Goal: Task Accomplishment & Management: Use online tool/utility

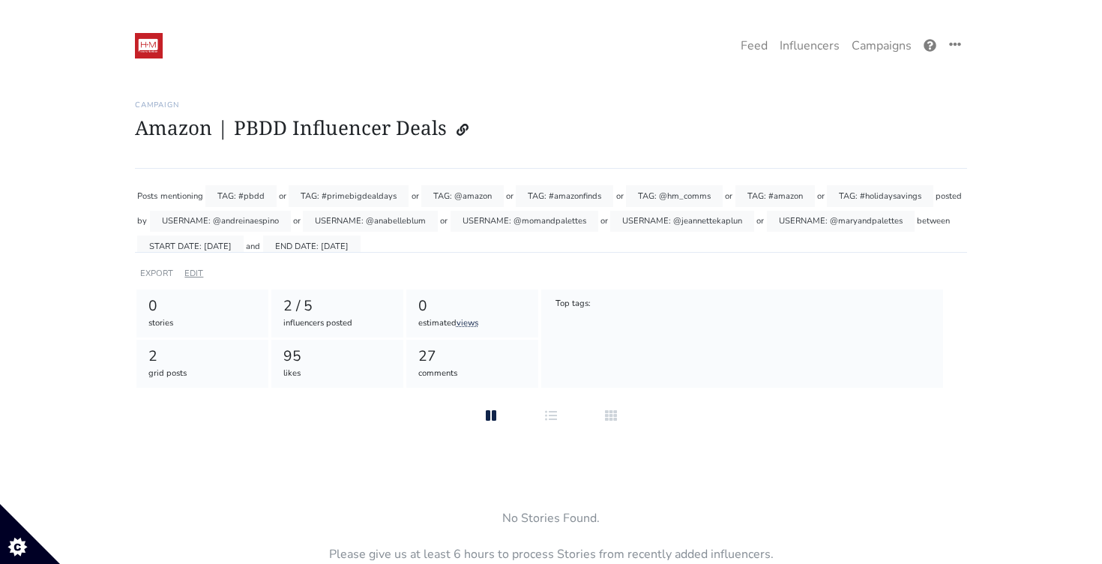
click at [195, 269] on link "EDIT" at bounding box center [193, 273] width 19 height 11
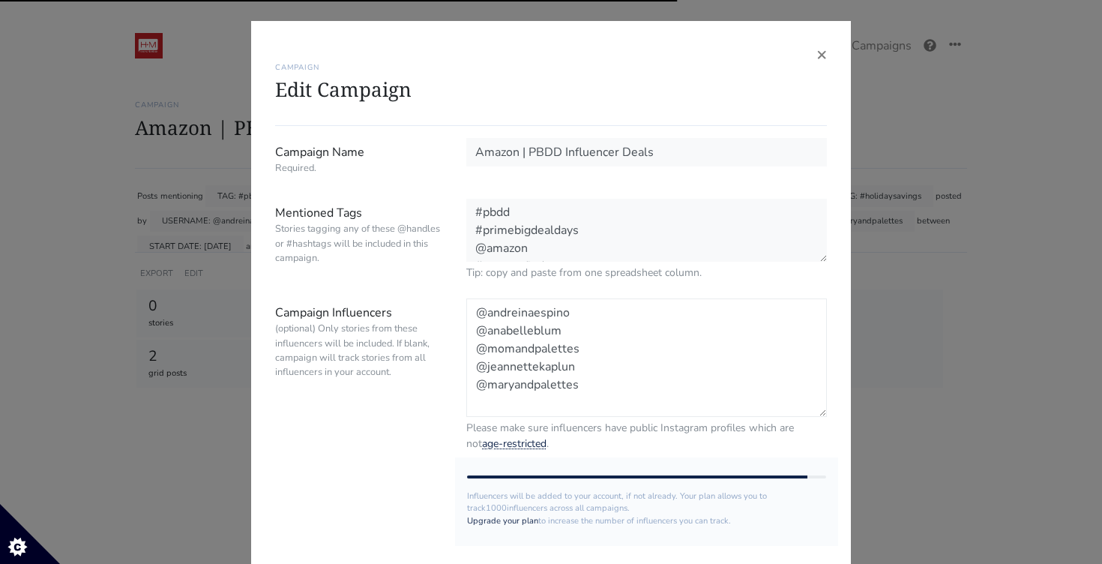
click at [557, 407] on textarea "@andreinaespino @anabelleblum @momandpalettes @jeannettekaplun @maryandpalettes" at bounding box center [646, 357] width 361 height 118
paste textarea "@marielabagnato"
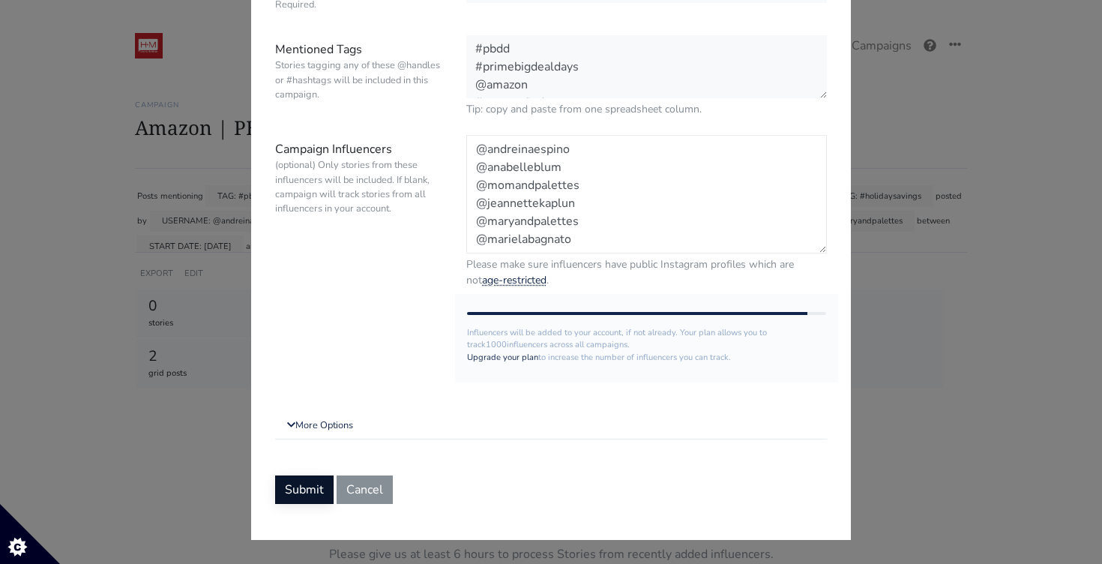
type textarea "@andreinaespino @anabelleblum @momandpalettes @jeannettekaplun @maryandpalettes…"
click at [310, 495] on button "Submit" at bounding box center [304, 489] width 58 height 28
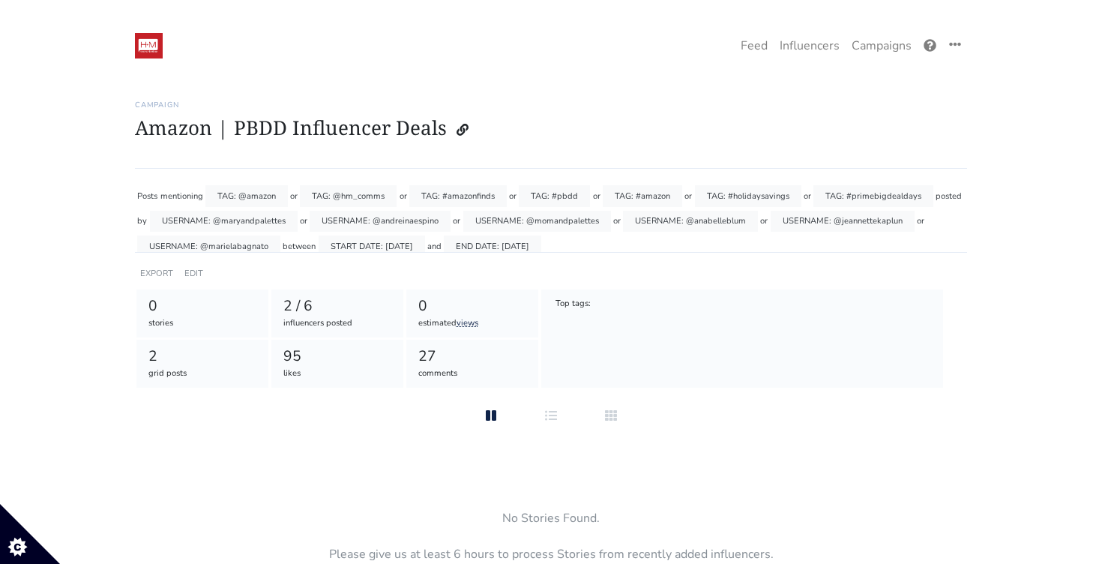
click at [202, 268] on div "EDIT" at bounding box center [193, 273] width 25 height 22
click at [192, 274] on link "EDIT" at bounding box center [193, 273] width 19 height 11
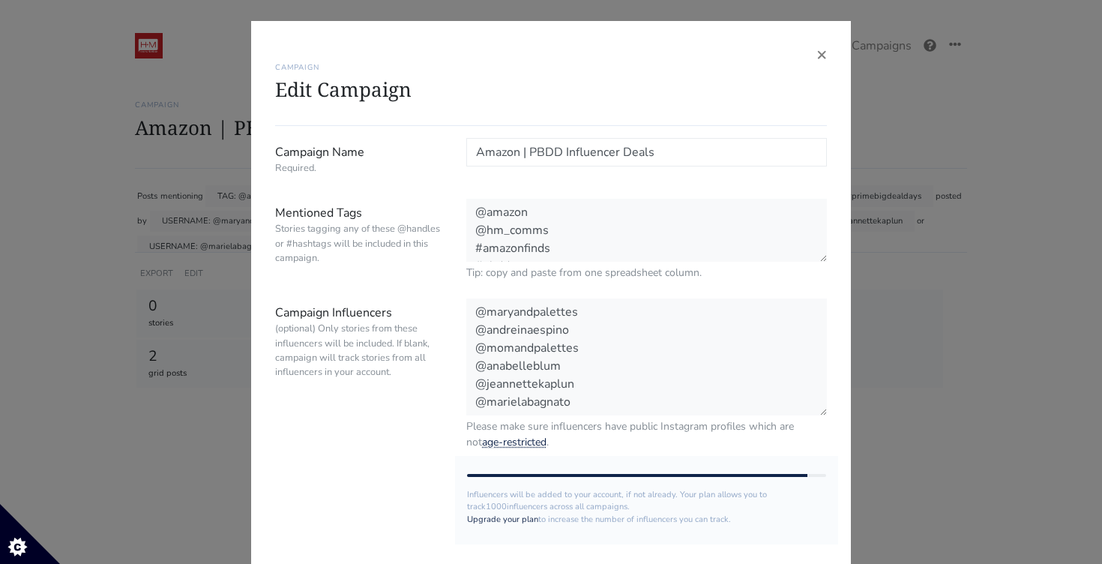
scroll to position [5, 0]
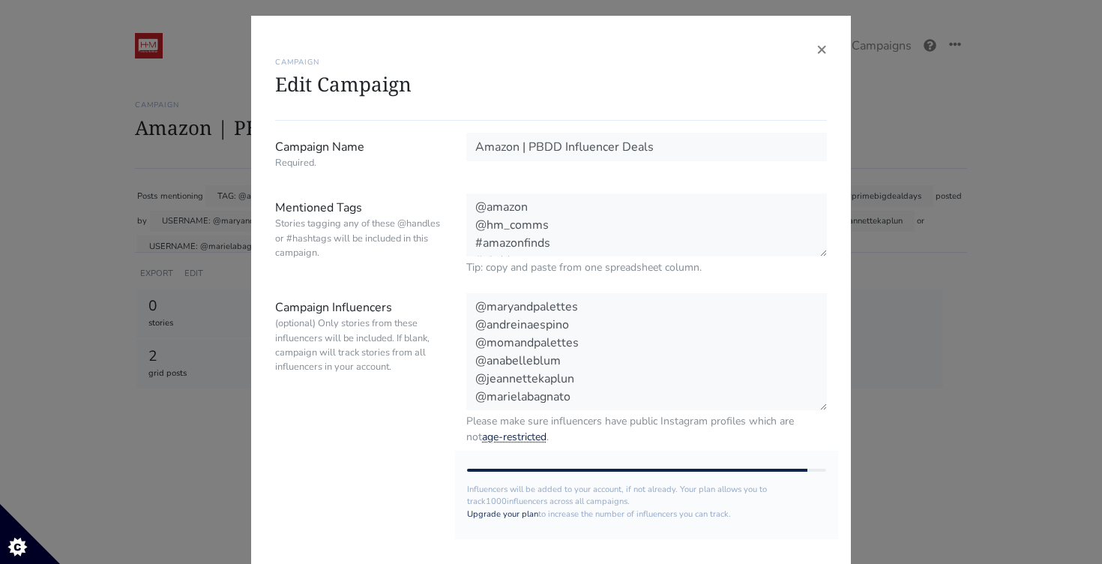
click at [588, 410] on div "@maryandpalettes @andreinaespino @momandpalettes @anabelleblum @jeannettekaplun…" at bounding box center [646, 368] width 383 height 151
click at [585, 398] on textarea "@maryandpalettes @andreinaespino @momandpalettes @anabelleblum @jeannettekaplun…" at bounding box center [646, 352] width 361 height 118
paste textarea "fernandaromeroo"
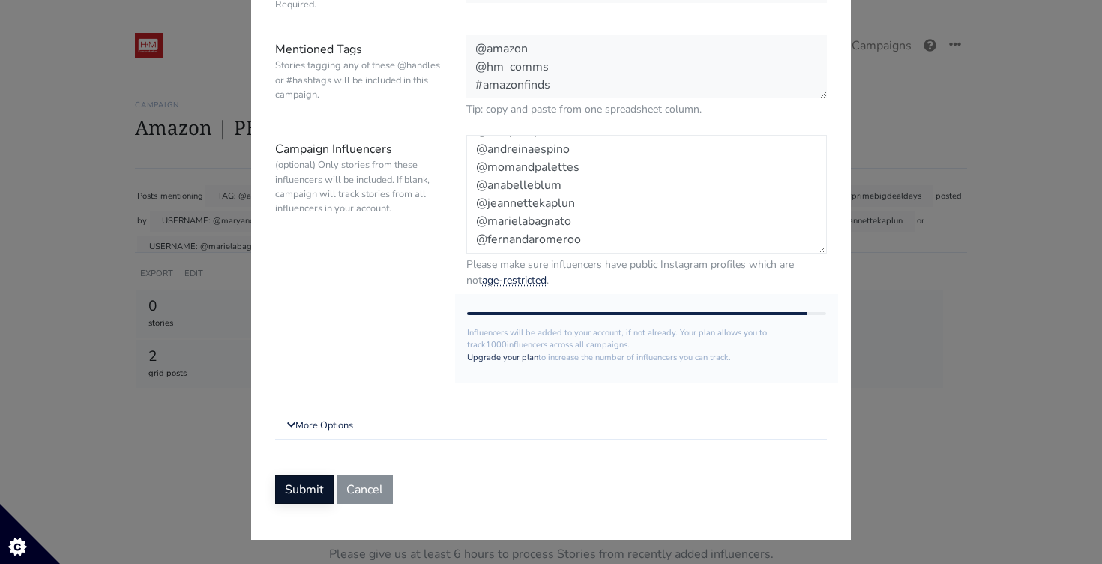
type textarea "@maryandpalettes @andreinaespino @momandpalettes @anabelleblum @jeannettekaplun…"
click at [319, 483] on button "Submit" at bounding box center [304, 489] width 58 height 28
